Goal: Information Seeking & Learning: Learn about a topic

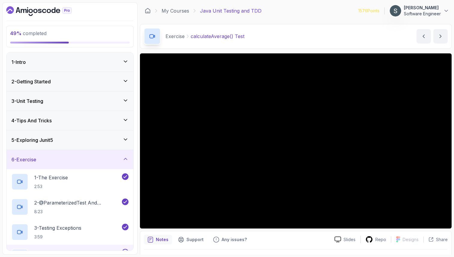
scroll to position [16, 0]
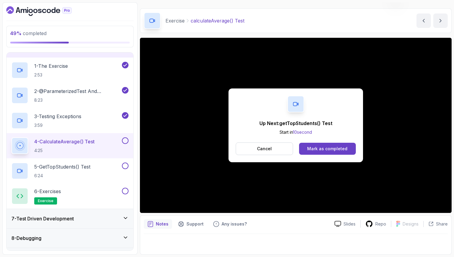
click at [128, 142] on button at bounding box center [125, 141] width 7 height 7
click at [98, 172] on div "5 - getTopStudents() Test 6:24" at bounding box center [65, 171] width 109 height 17
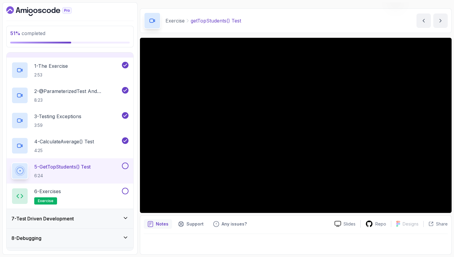
click at [125, 165] on button at bounding box center [125, 166] width 7 height 7
click at [85, 200] on div "6 - Exercises exercise" at bounding box center [65, 196] width 109 height 17
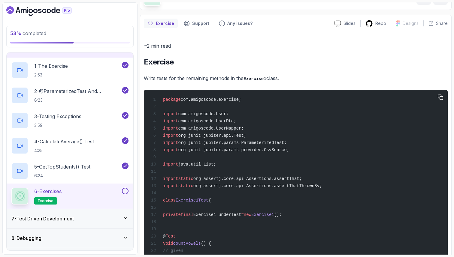
scroll to position [46, 0]
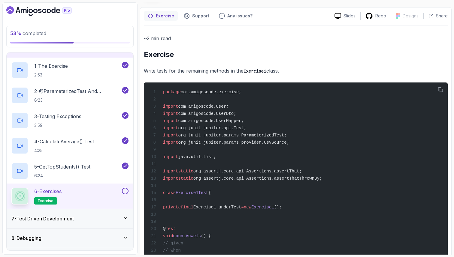
click at [125, 192] on button at bounding box center [125, 191] width 7 height 7
click at [102, 220] on div "7 - Test Driven Development" at bounding box center [69, 218] width 117 height 7
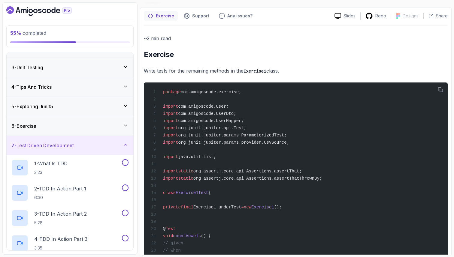
scroll to position [34, 0]
click at [99, 162] on div "1 - What Is TDD 3:23" at bounding box center [65, 167] width 109 height 17
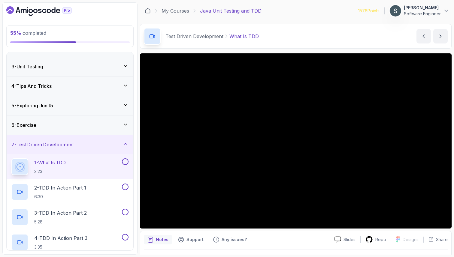
click at [82, 126] on div "6 - Exercise" at bounding box center [69, 125] width 117 height 7
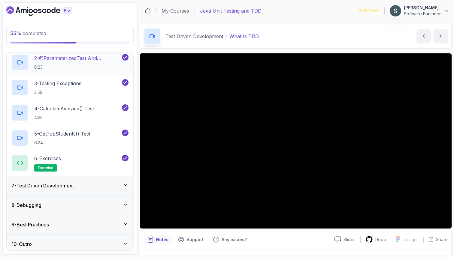
scroll to position [145, 0]
click at [90, 140] on p "6:24" at bounding box center [62, 143] width 56 height 6
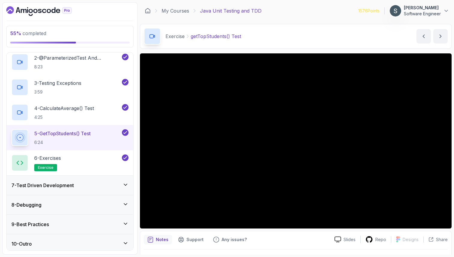
scroll to position [16, 0]
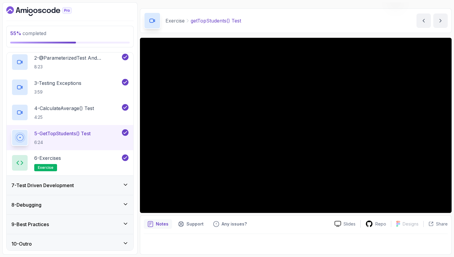
click at [80, 188] on div "7 - Test Driven Development" at bounding box center [69, 185] width 117 height 7
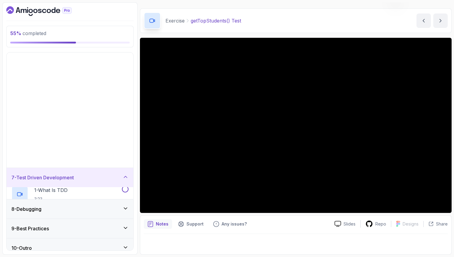
scroll to position [0, 0]
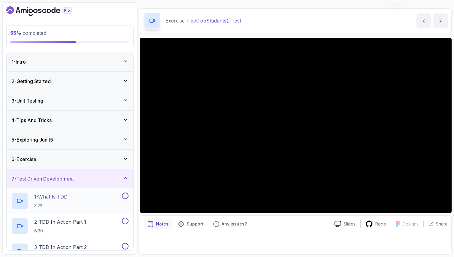
click at [80, 191] on div "1 - What Is TDD 3:23" at bounding box center [70, 201] width 127 height 25
click at [80, 199] on div "1 - What Is TDD 3:23" at bounding box center [65, 201] width 109 height 17
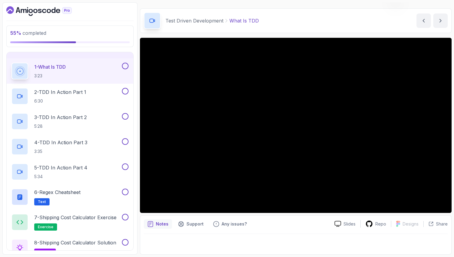
scroll to position [132, 0]
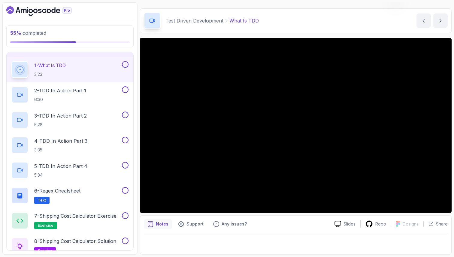
click at [126, 65] on button at bounding box center [125, 64] width 7 height 7
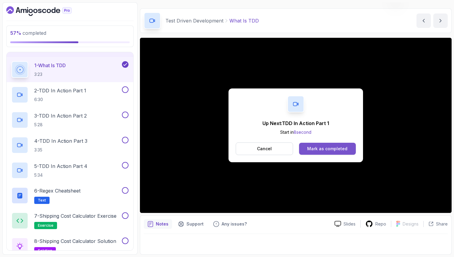
click at [332, 143] on button "Mark as completed" at bounding box center [327, 149] width 57 height 12
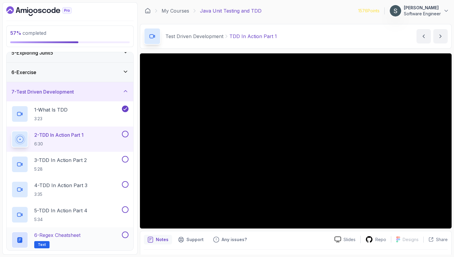
scroll to position [94, 0]
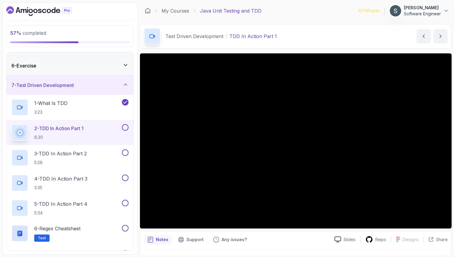
click at [124, 127] on button at bounding box center [125, 127] width 7 height 7
click at [125, 155] on button at bounding box center [125, 153] width 7 height 7
click at [124, 174] on div "4 - TDD In Action Part 3 3:35" at bounding box center [70, 183] width 127 height 25
click at [126, 204] on button at bounding box center [125, 203] width 7 height 7
click at [126, 179] on button at bounding box center [125, 178] width 7 height 7
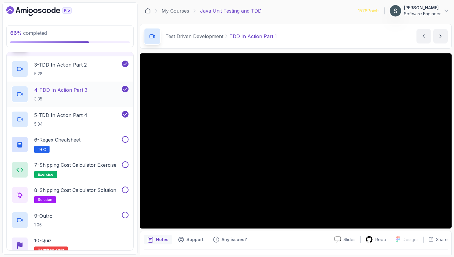
scroll to position [186, 0]
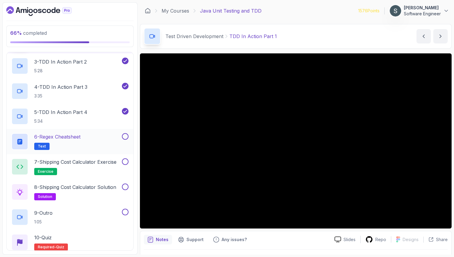
click at [96, 145] on div "6 - Regex Cheatsheet Text" at bounding box center [65, 141] width 109 height 17
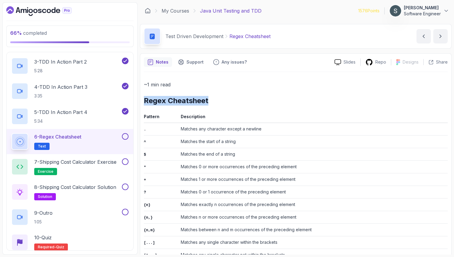
drag, startPoint x: 144, startPoint y: 100, endPoint x: 224, endPoint y: 103, distance: 79.6
click at [224, 103] on h2 "Regex Cheatsheet" at bounding box center [296, 101] width 304 height 10
copy h2 "Regex Cheatsheet"
click at [151, 114] on th "Pattern" at bounding box center [161, 118] width 35 height 10
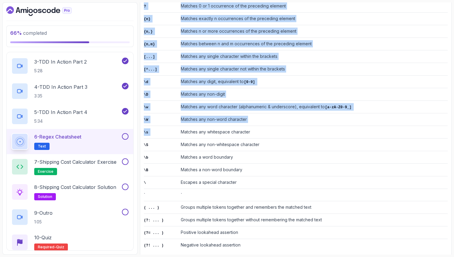
scroll to position [188, 0]
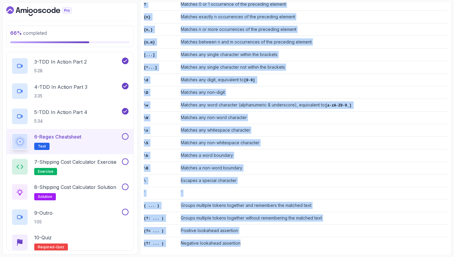
drag, startPoint x: 144, startPoint y: 116, endPoint x: 247, endPoint y: 239, distance: 160.5
click at [247, 239] on table "Pattern Description . Matches any character except a newline ^ Matches the star…" at bounding box center [296, 87] width 304 height 325
copy table "Pattern Description . Matches any character except a newline ^ Matches the star…"
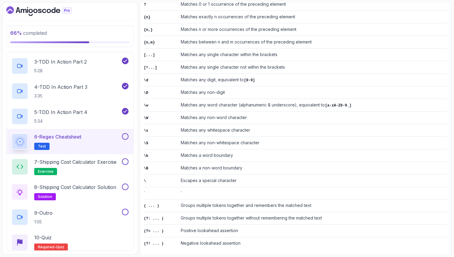
click at [129, 137] on div "6 - Regex Cheatsheet Text" at bounding box center [70, 141] width 127 height 25
click at [125, 137] on button at bounding box center [125, 136] width 7 height 7
click at [100, 156] on div "7 - Shipping Cost Calculator Exercise exercise" at bounding box center [70, 166] width 127 height 25
click at [96, 166] on h2 "7 - Shipping Cost Calculator Exercise exercise" at bounding box center [75, 167] width 82 height 17
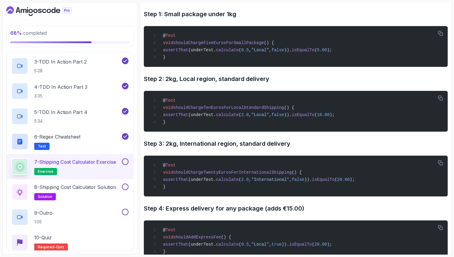
scroll to position [519, 0]
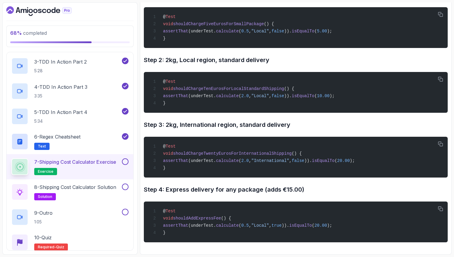
click at [127, 162] on button at bounding box center [125, 162] width 7 height 7
click at [124, 190] on div at bounding box center [125, 187] width 8 height 7
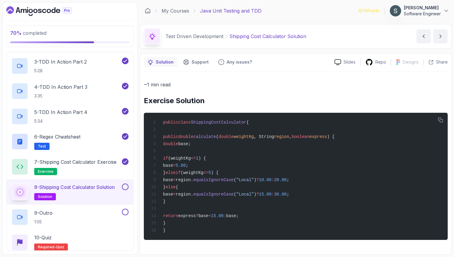
click at [125, 185] on button at bounding box center [125, 187] width 7 height 7
click at [126, 208] on div "9 - Outro 1:05" at bounding box center [70, 217] width 127 height 25
click at [126, 214] on button at bounding box center [125, 212] width 7 height 7
click at [109, 238] on div "10 - Quiz Required- quiz" at bounding box center [69, 242] width 117 height 17
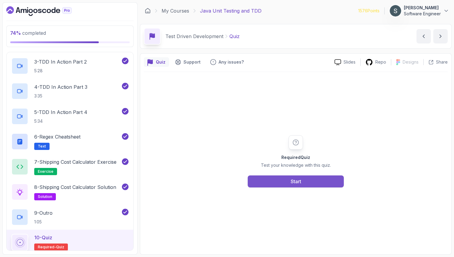
click at [270, 182] on button "Start" at bounding box center [296, 182] width 96 height 12
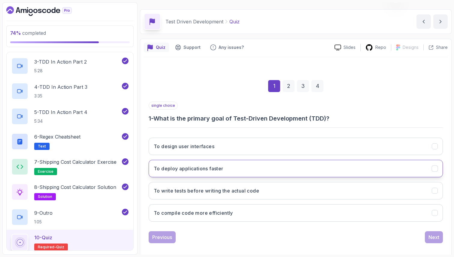
scroll to position [20, 0]
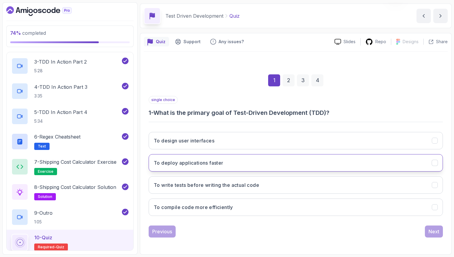
click at [269, 182] on button "To write tests before writing the actual code" at bounding box center [296, 185] width 294 height 17
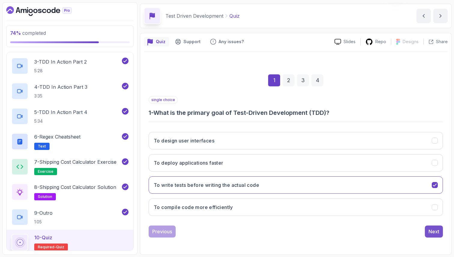
click at [425, 237] on div "Next" at bounding box center [434, 232] width 18 height 12
click at [429, 234] on div "Next" at bounding box center [433, 231] width 11 height 7
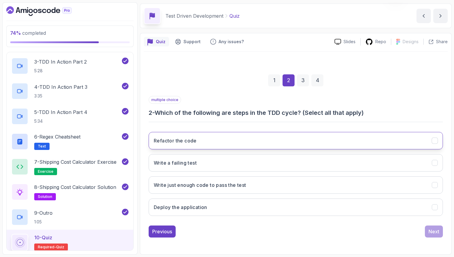
click at [360, 141] on button "Refactor the code" at bounding box center [296, 140] width 294 height 17
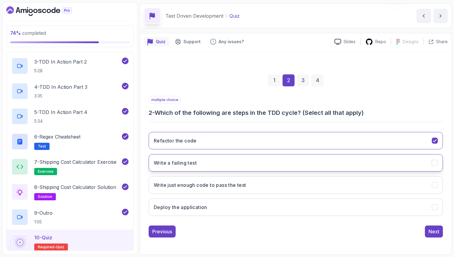
click at [357, 165] on button "Write a failing test" at bounding box center [296, 162] width 294 height 17
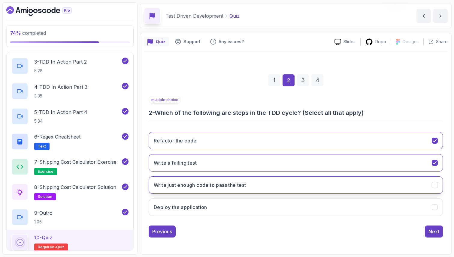
click at [356, 184] on button "Write just enough code to pass the test" at bounding box center [296, 185] width 294 height 17
click at [437, 234] on div "Next" at bounding box center [433, 231] width 11 height 7
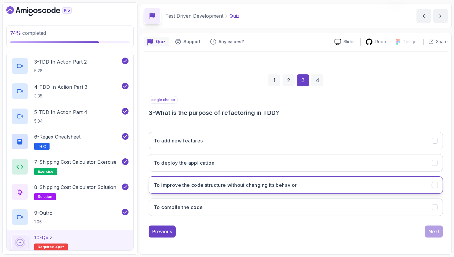
click at [367, 190] on button "To improve the code structure without changing its behavior" at bounding box center [296, 185] width 294 height 17
click at [434, 231] on div "Next" at bounding box center [433, 231] width 11 height 7
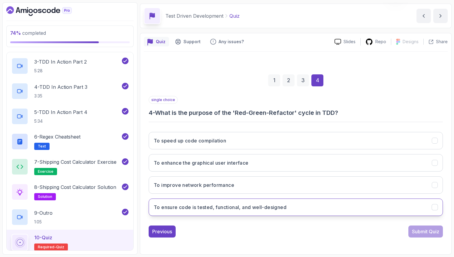
click at [392, 207] on button "To ensure code is tested, functional, and well-designed" at bounding box center [296, 207] width 294 height 17
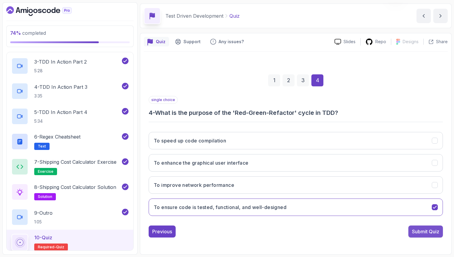
click at [433, 235] on div "Submit Quiz" at bounding box center [425, 231] width 27 height 7
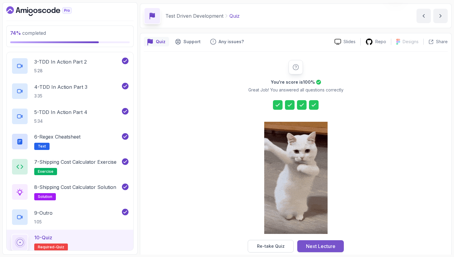
click at [329, 249] on div "Next Lecture" at bounding box center [320, 246] width 29 height 7
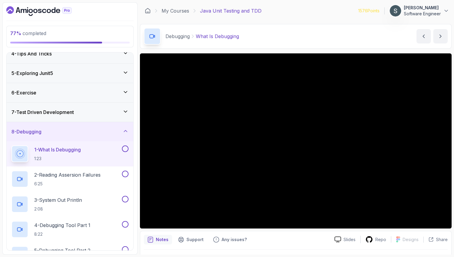
scroll to position [148, 0]
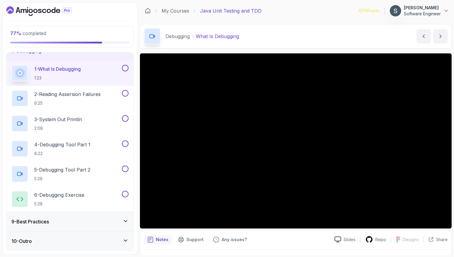
click at [80, 216] on div "9 - Best Practices" at bounding box center [70, 221] width 127 height 19
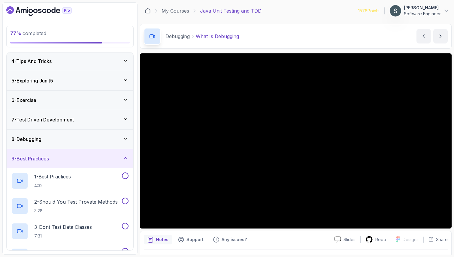
scroll to position [122, 0]
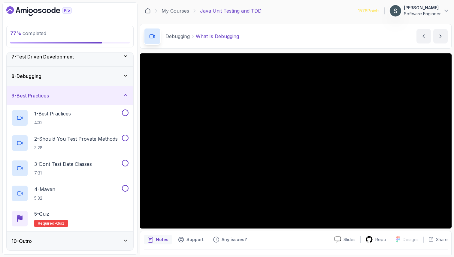
click at [98, 73] on div "8 - Debugging" at bounding box center [69, 76] width 117 height 7
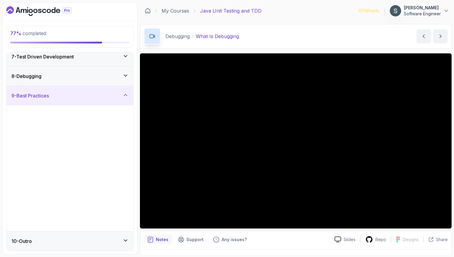
scroll to position [0, 0]
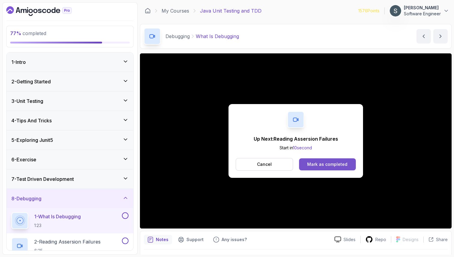
click at [336, 165] on div "Mark as completed" at bounding box center [327, 165] width 40 height 6
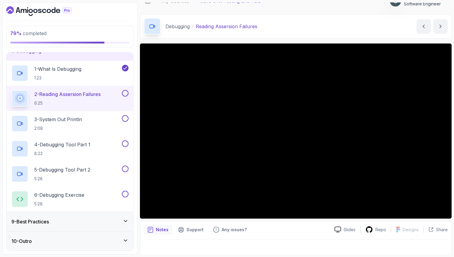
scroll to position [16, 0]
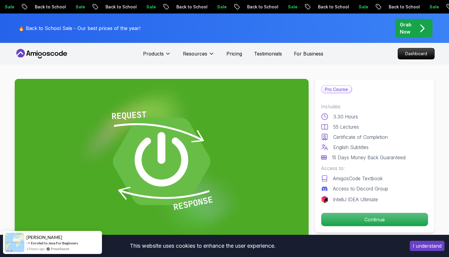
click at [56, 55] on icon at bounding box center [57, 54] width 4 height 4
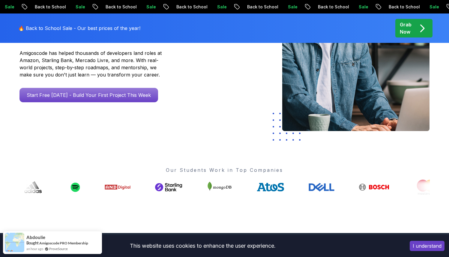
scroll to position [127, 0]
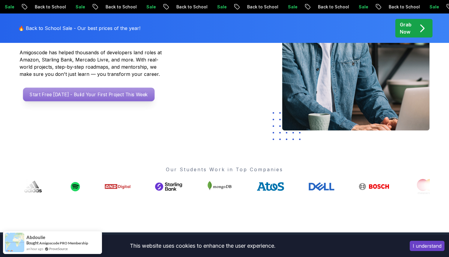
click at [122, 92] on p "Start Free Today - Build Your First Project This Week" at bounding box center [89, 95] width 132 height 14
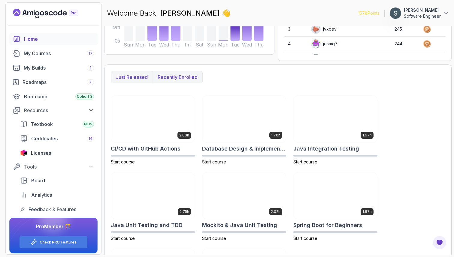
scroll to position [116, 0]
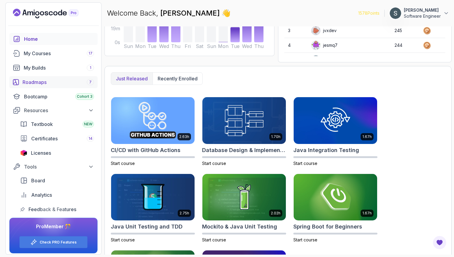
click at [32, 84] on div "Roadmaps 7" at bounding box center [58, 82] width 71 height 7
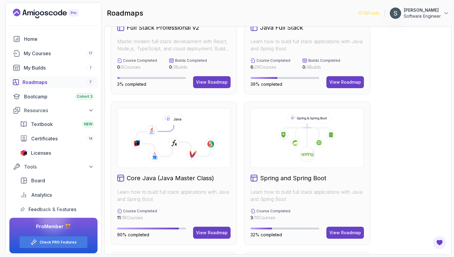
scroll to position [97, 0]
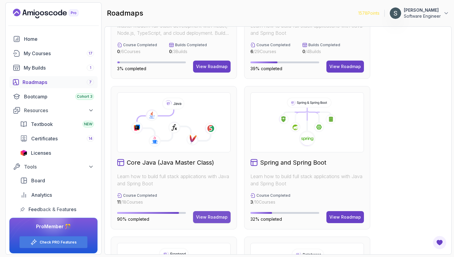
click at [216, 219] on div "View Roadmap" at bounding box center [212, 217] width 32 height 6
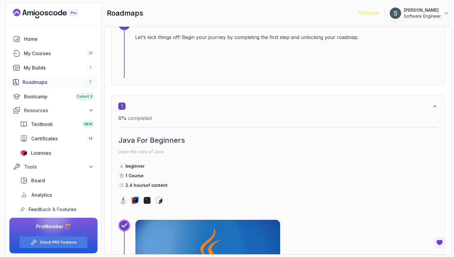
scroll to position [6, 0]
